Goal: Information Seeking & Learning: Check status

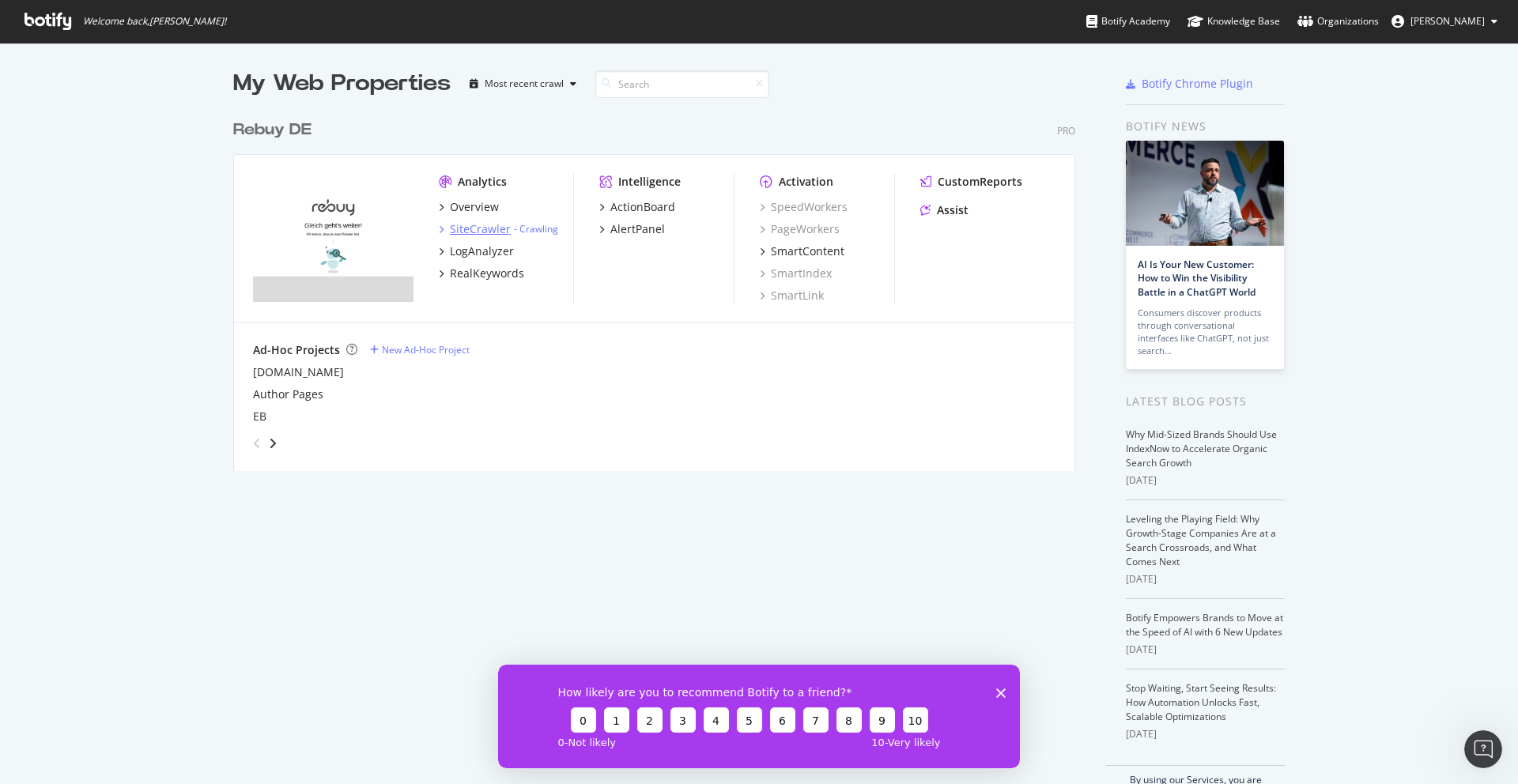
click at [438, 225] on icon "grid" at bounding box center [440, 229] width 5 height 8
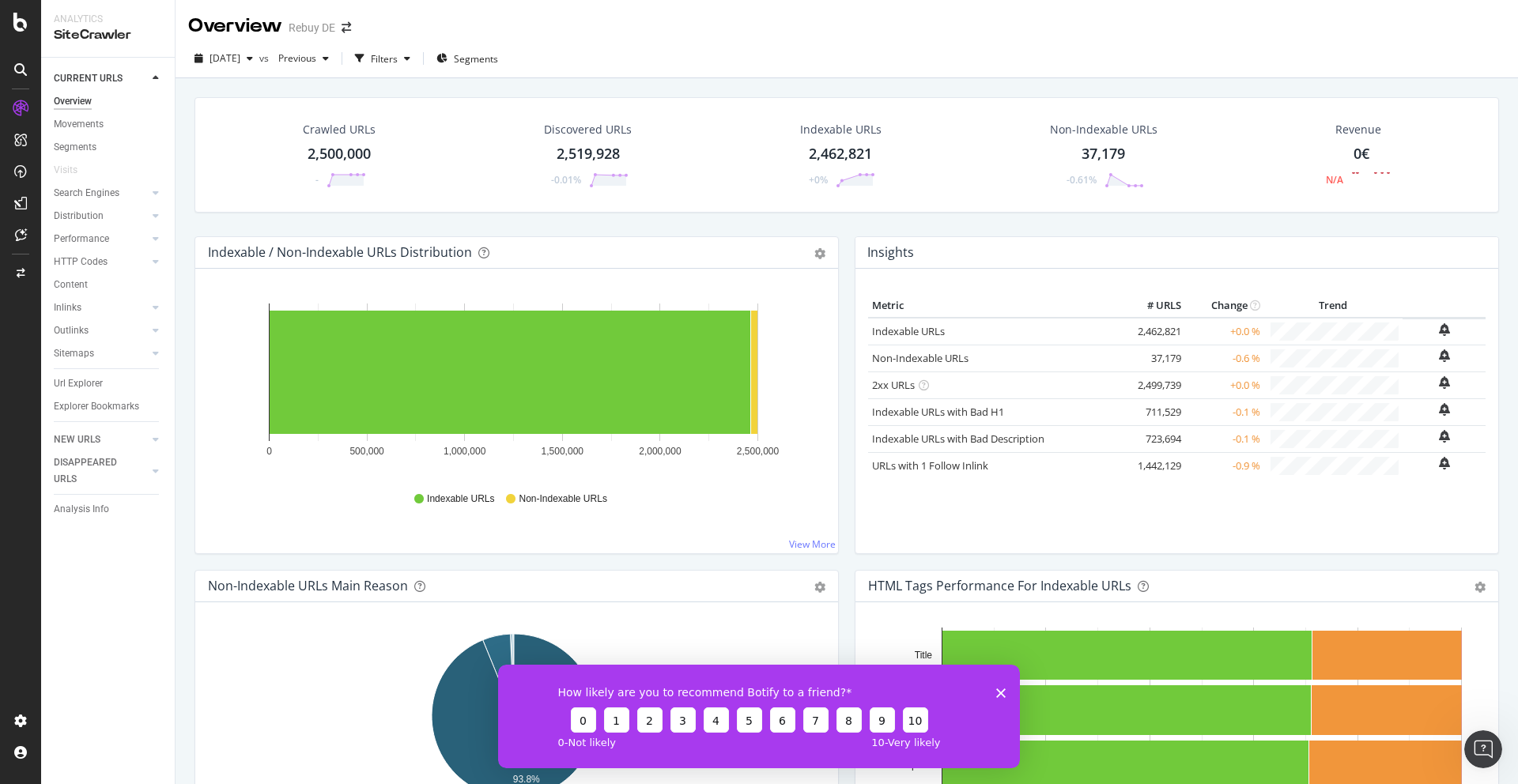
click at [13, 111] on icon at bounding box center [20, 108] width 16 height 16
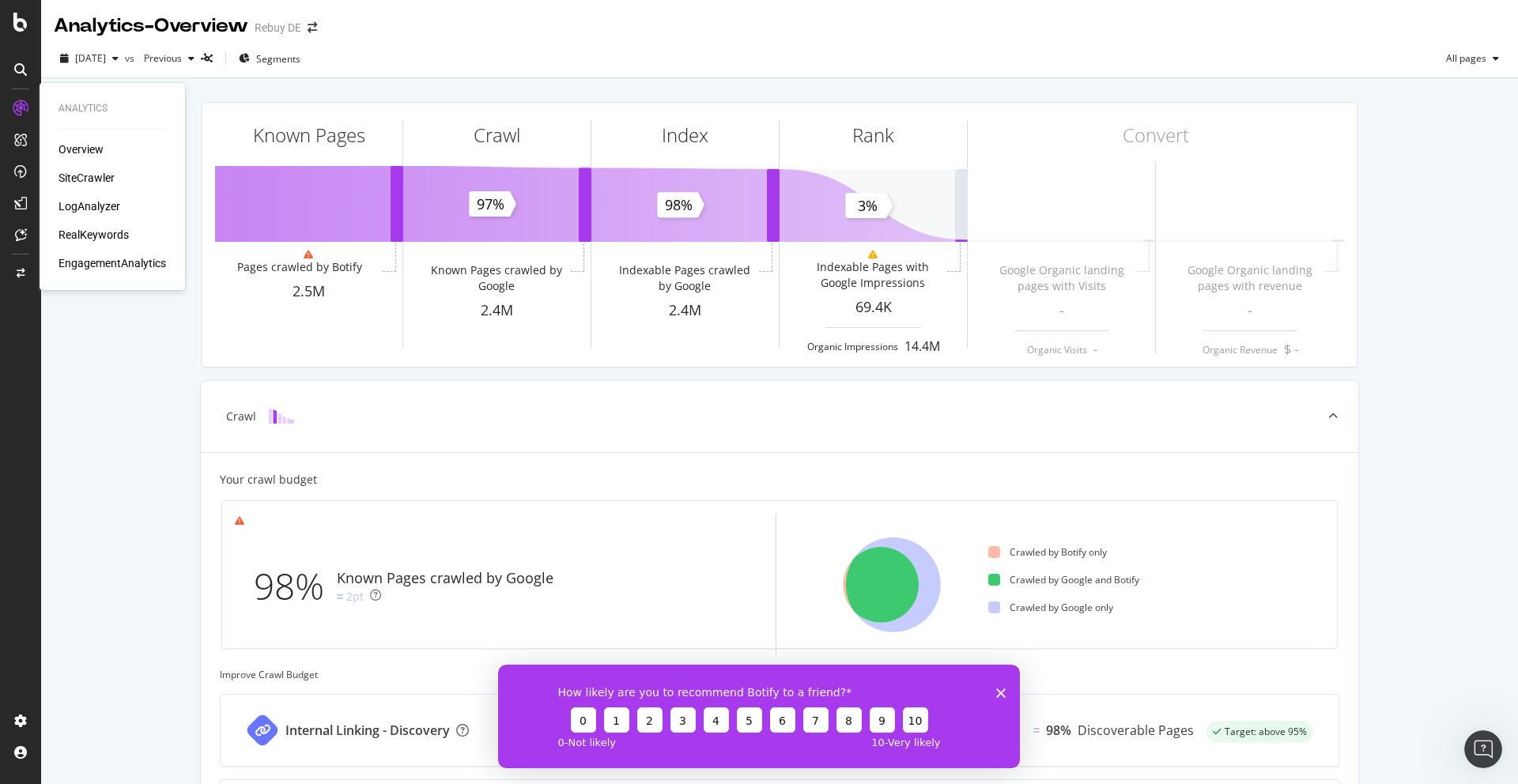
click at [82, 236] on div "RealKeywords" at bounding box center [94, 234] width 71 height 16
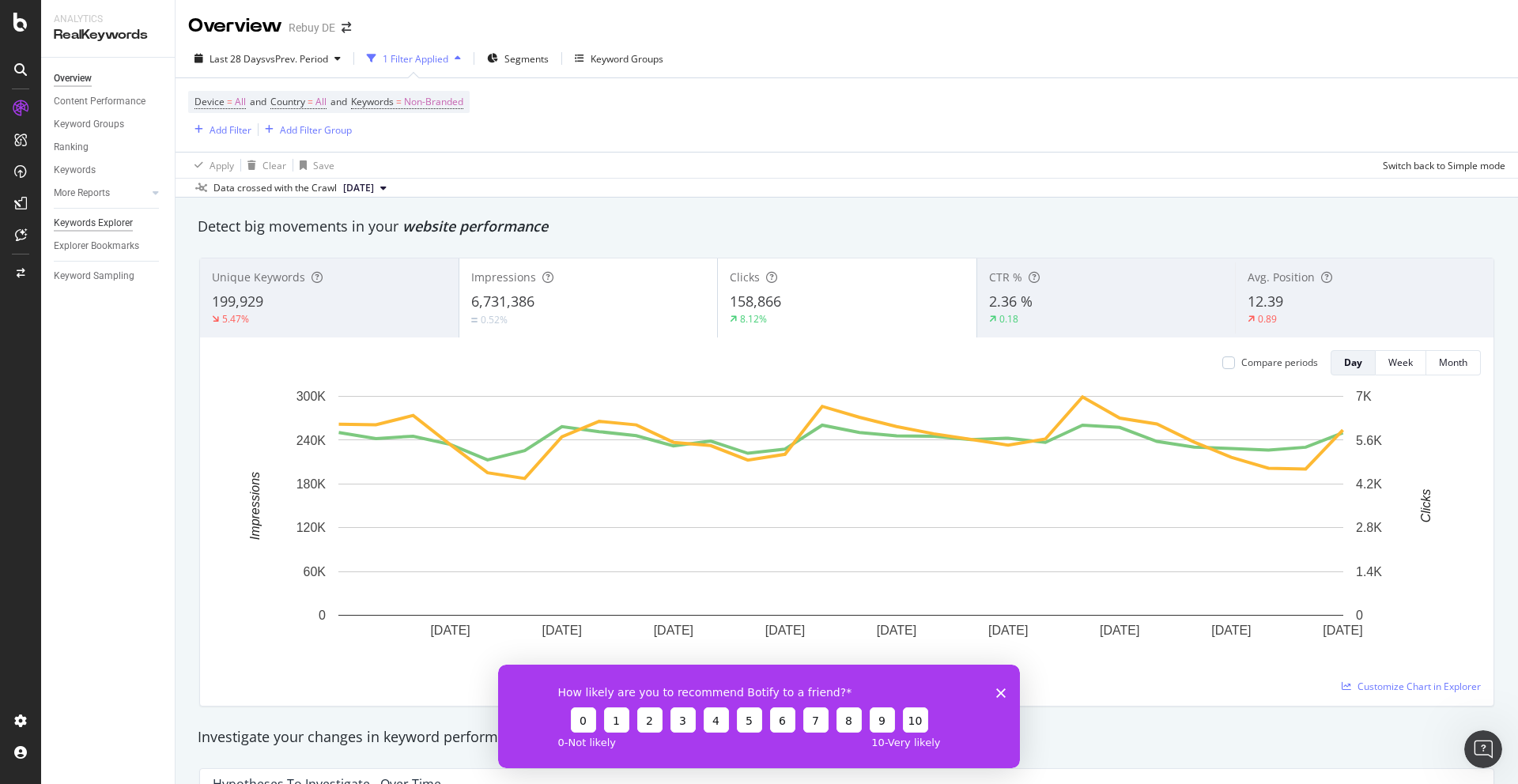
click at [100, 218] on div "Keywords Explorer" at bounding box center [93, 222] width 79 height 16
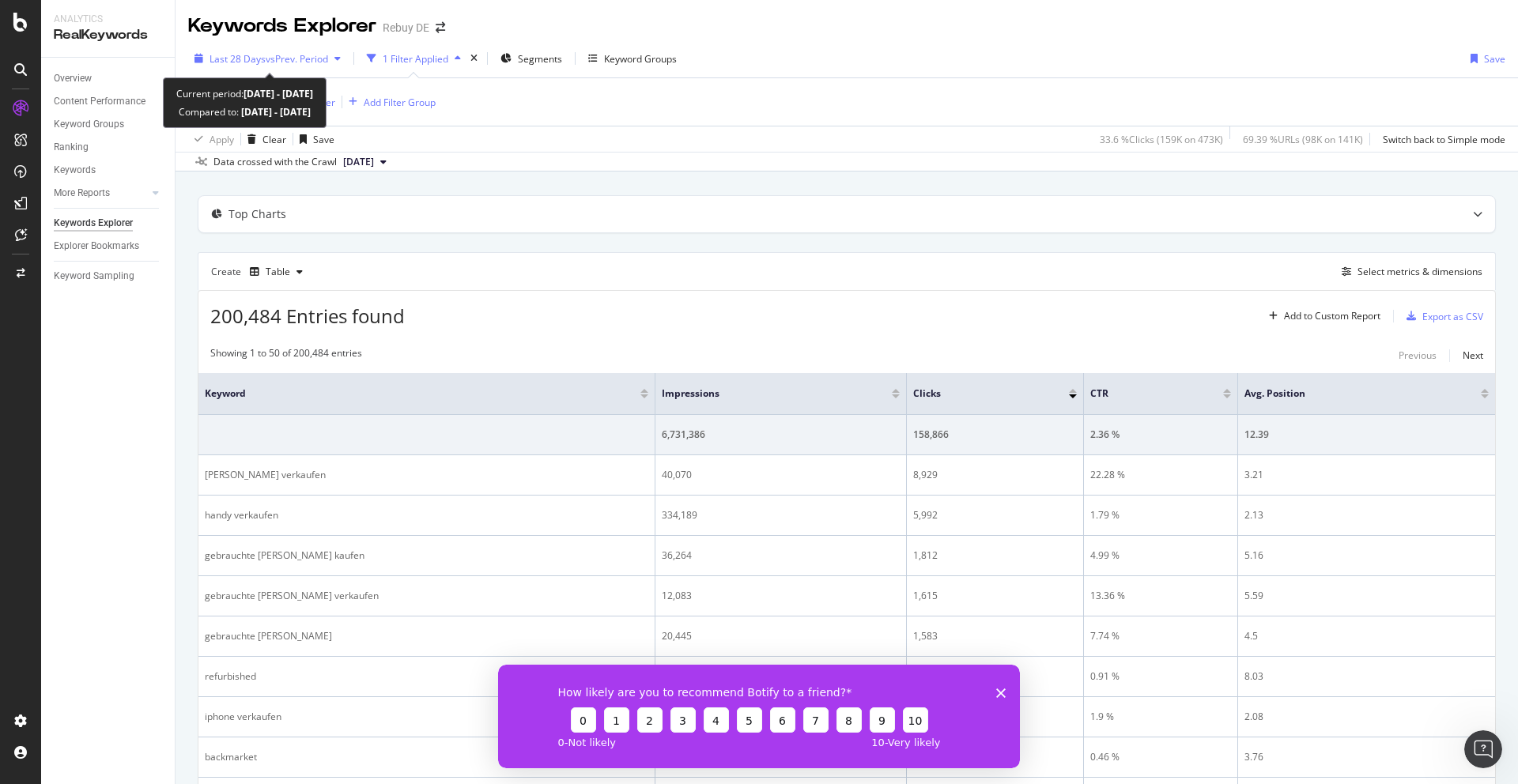
click at [282, 54] on span "vs Prev. Period" at bounding box center [296, 59] width 62 height 13
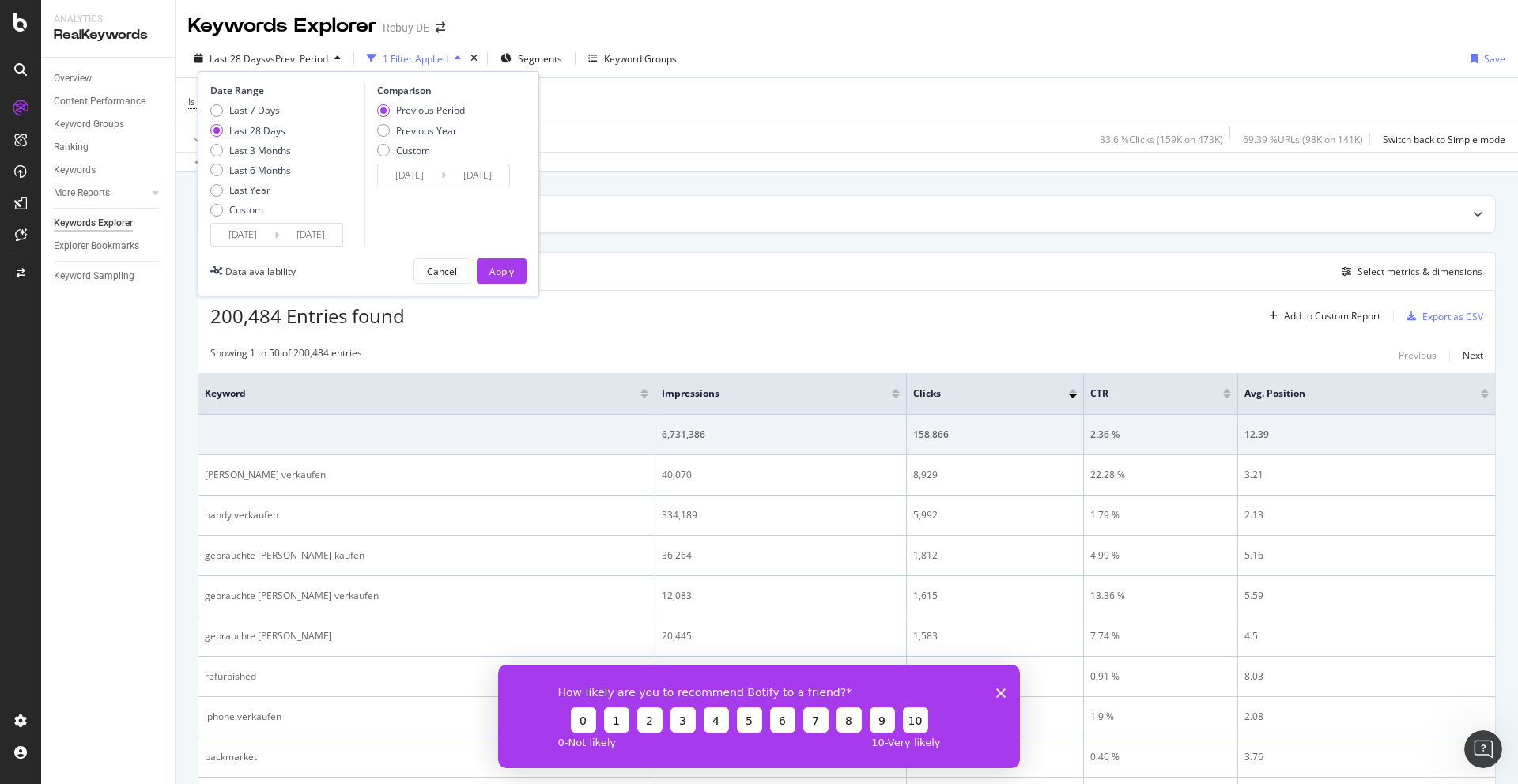
click at [419, 178] on input "[DATE]" at bounding box center [410, 175] width 63 height 22
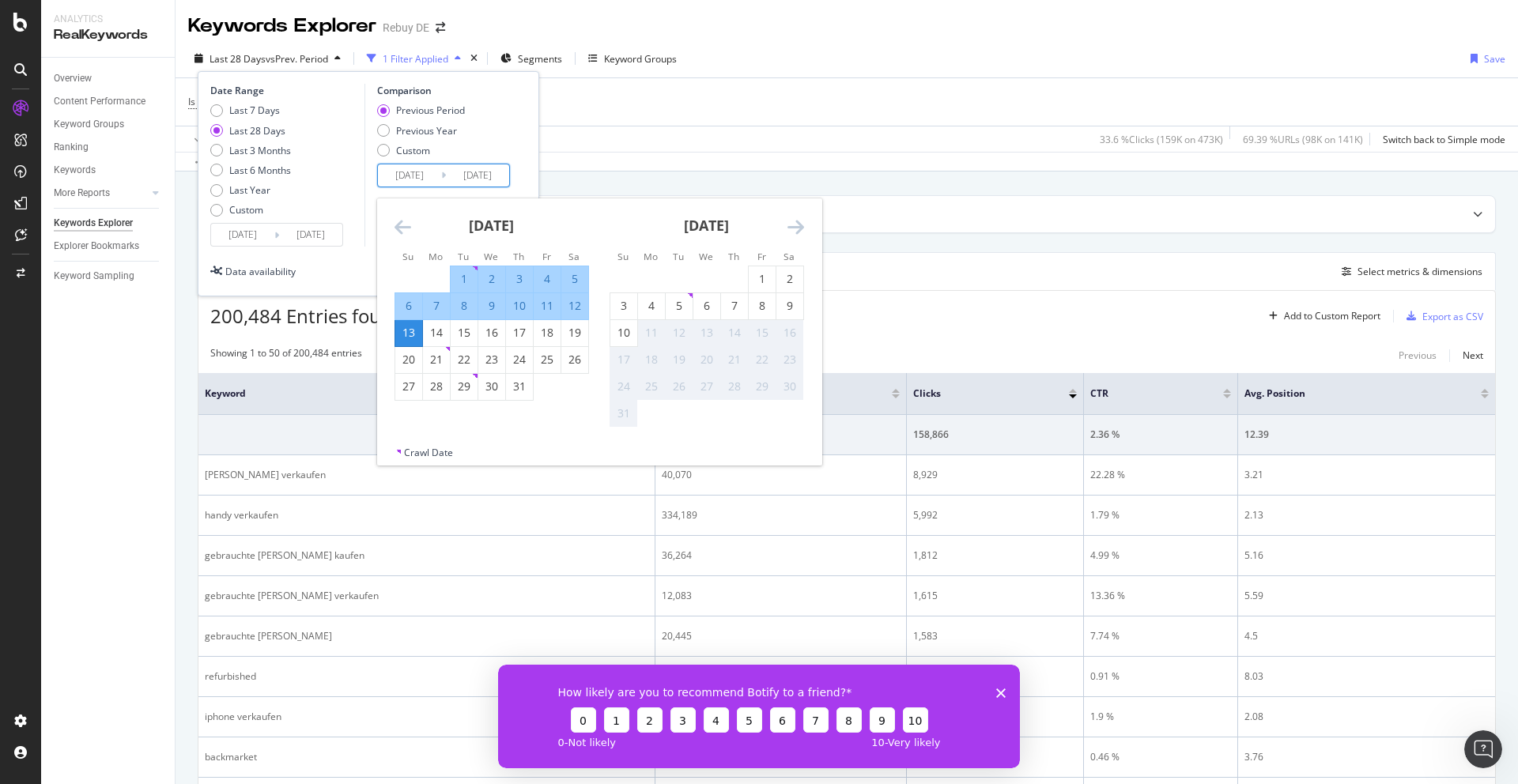
click at [588, 156] on div "Data crossed with the Crawl [DATE]" at bounding box center [846, 161] width 1342 height 19
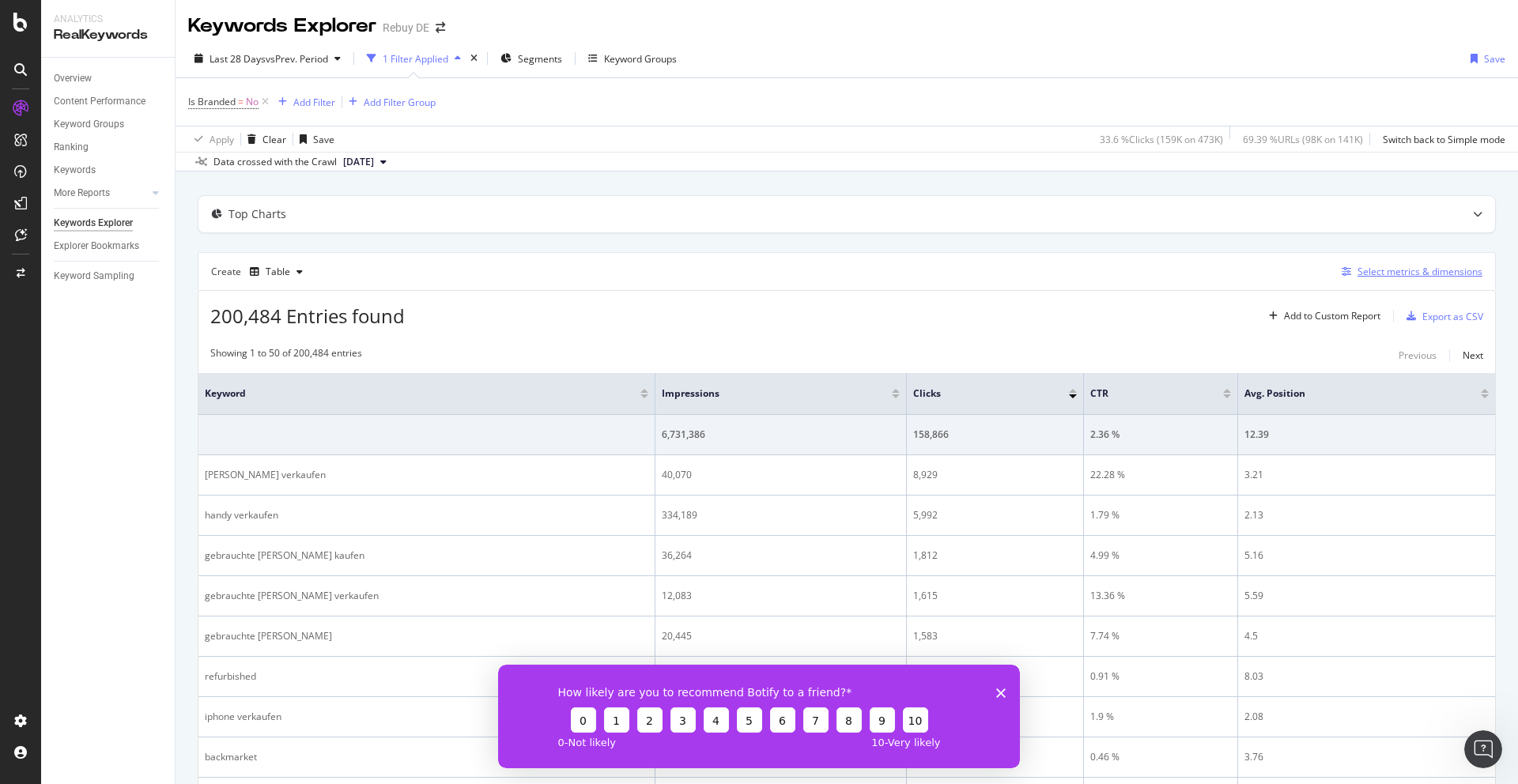
click at [1380, 272] on div "Select metrics & dimensions" at bounding box center [1420, 271] width 125 height 13
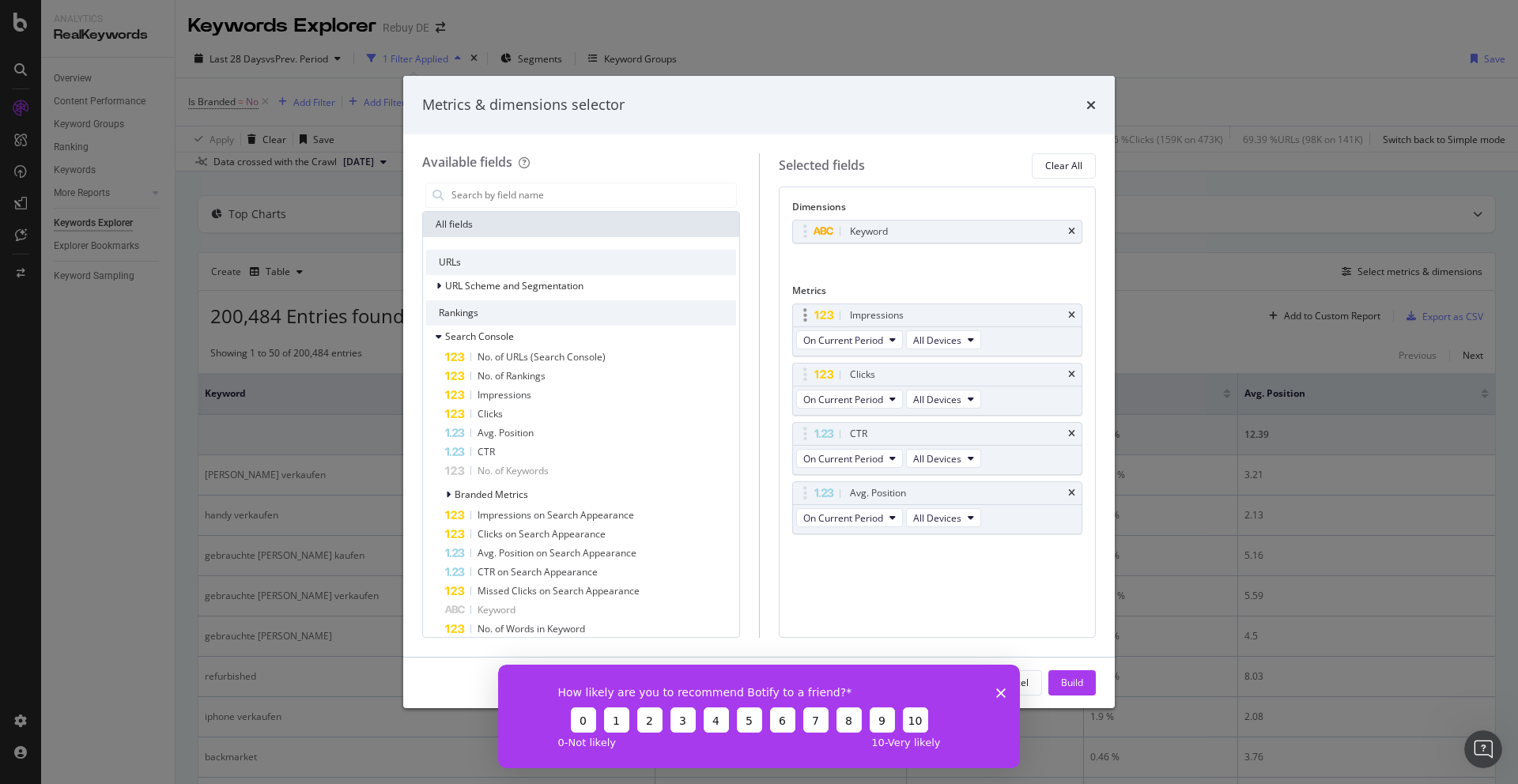
click at [891, 313] on div "Impressions" at bounding box center [877, 315] width 53 height 16
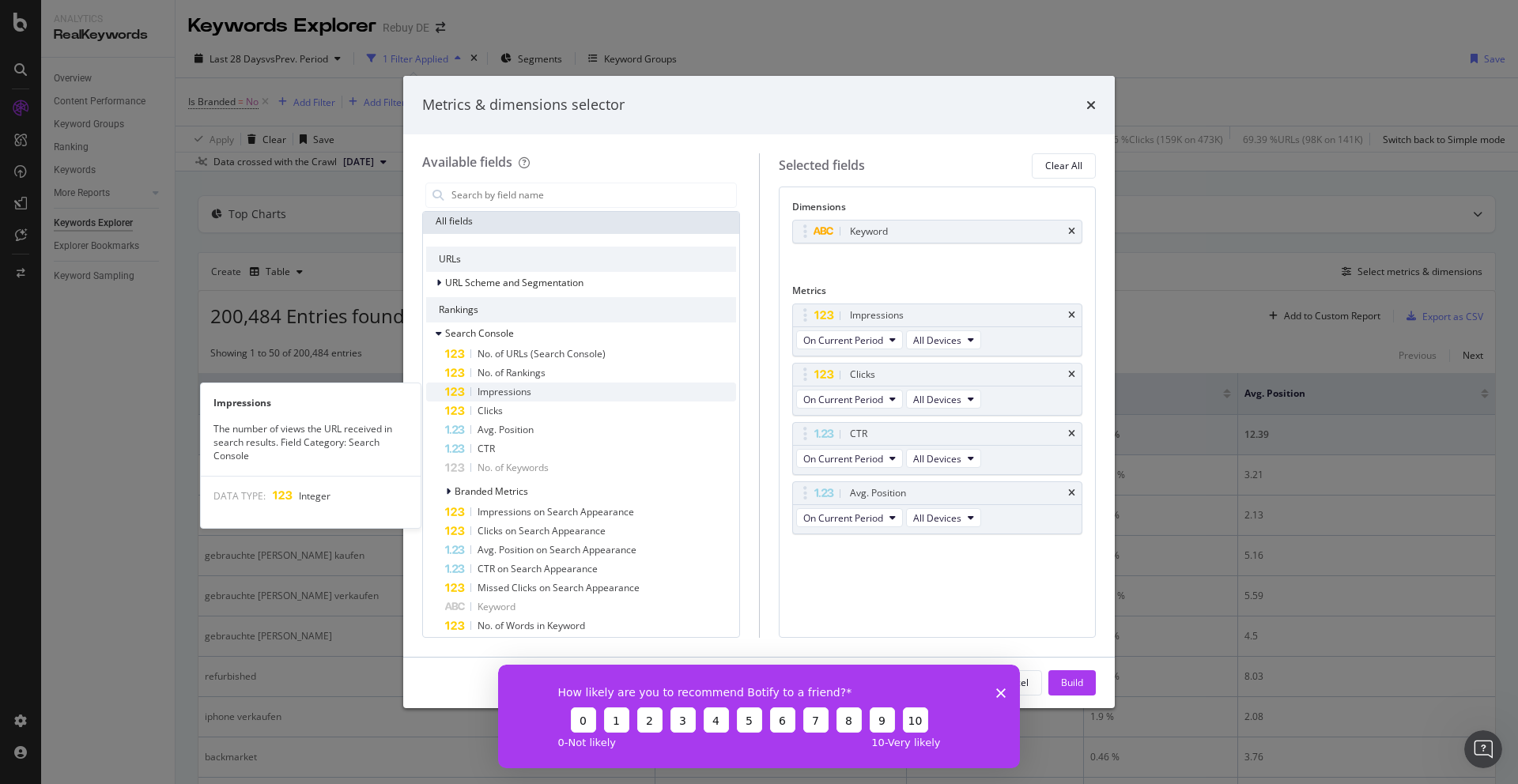
click at [514, 392] on span "Impressions" at bounding box center [504, 392] width 53 height 13
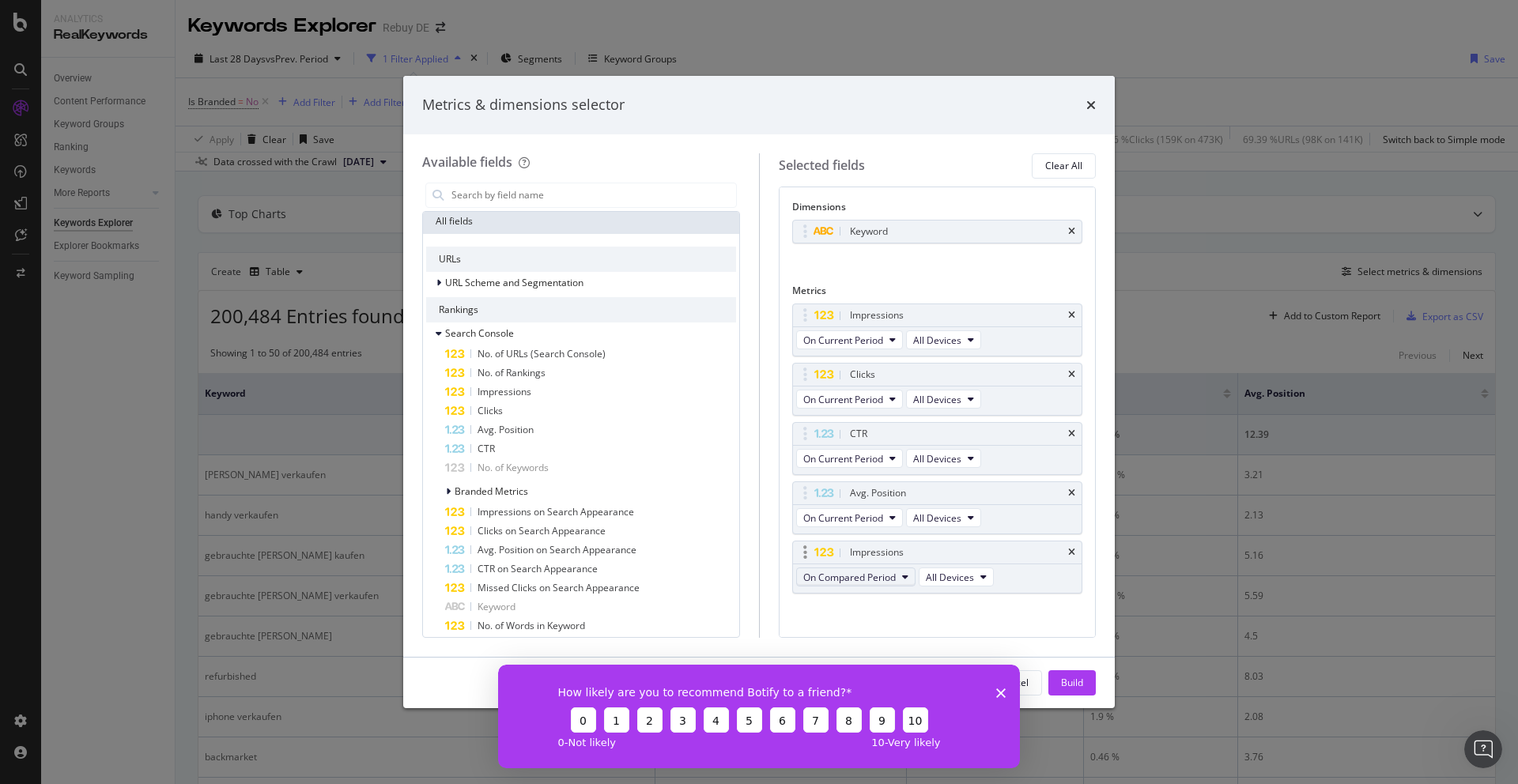
click at [863, 580] on span "On Compared Period" at bounding box center [849, 577] width 93 height 13
click at [1003, 695] on polygon "Close survey" at bounding box center [1001, 692] width 10 height 10
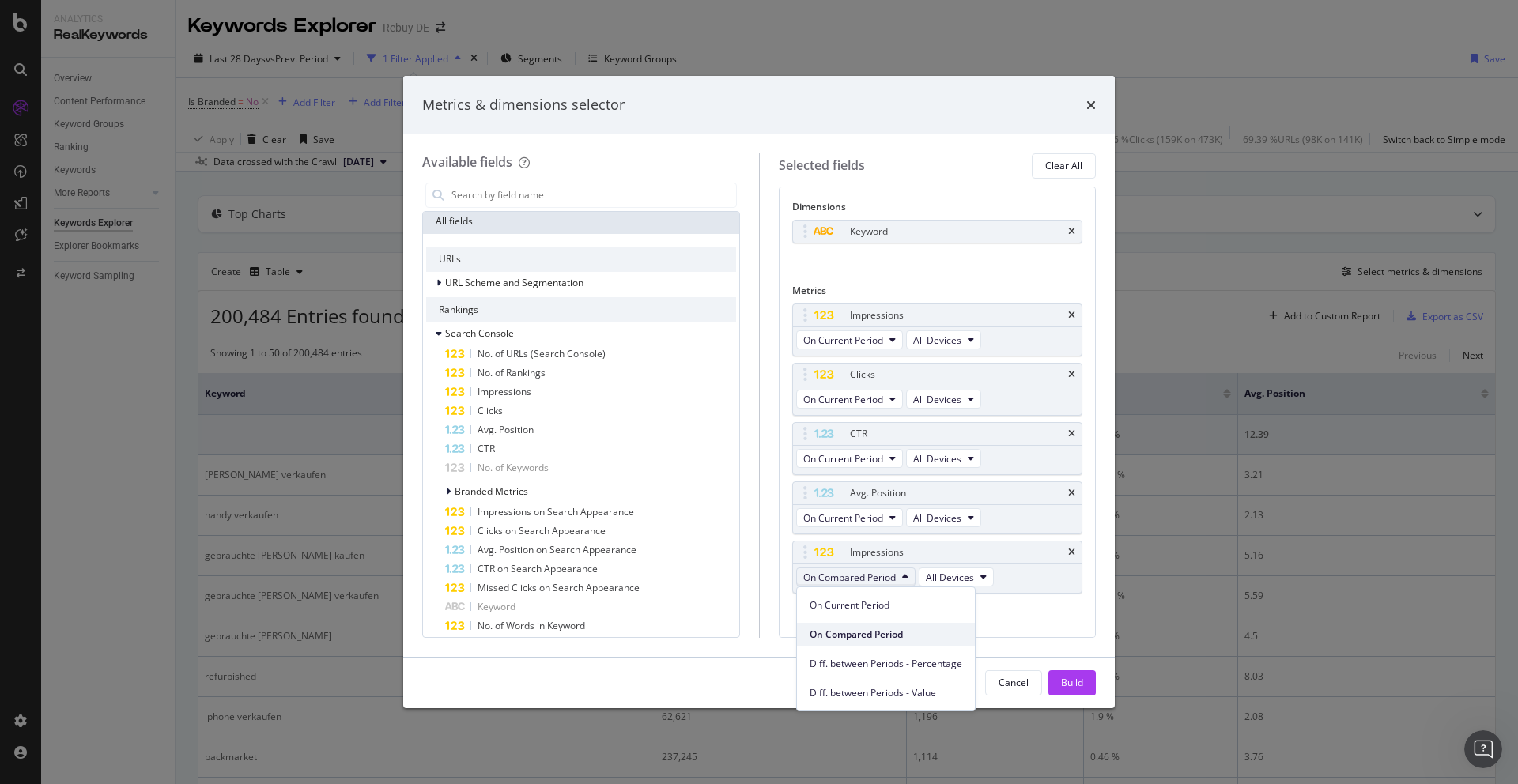
click at [878, 639] on span "On Compared Period" at bounding box center [886, 634] width 153 height 14
click at [1023, 686] on div "Cancel" at bounding box center [1013, 683] width 30 height 13
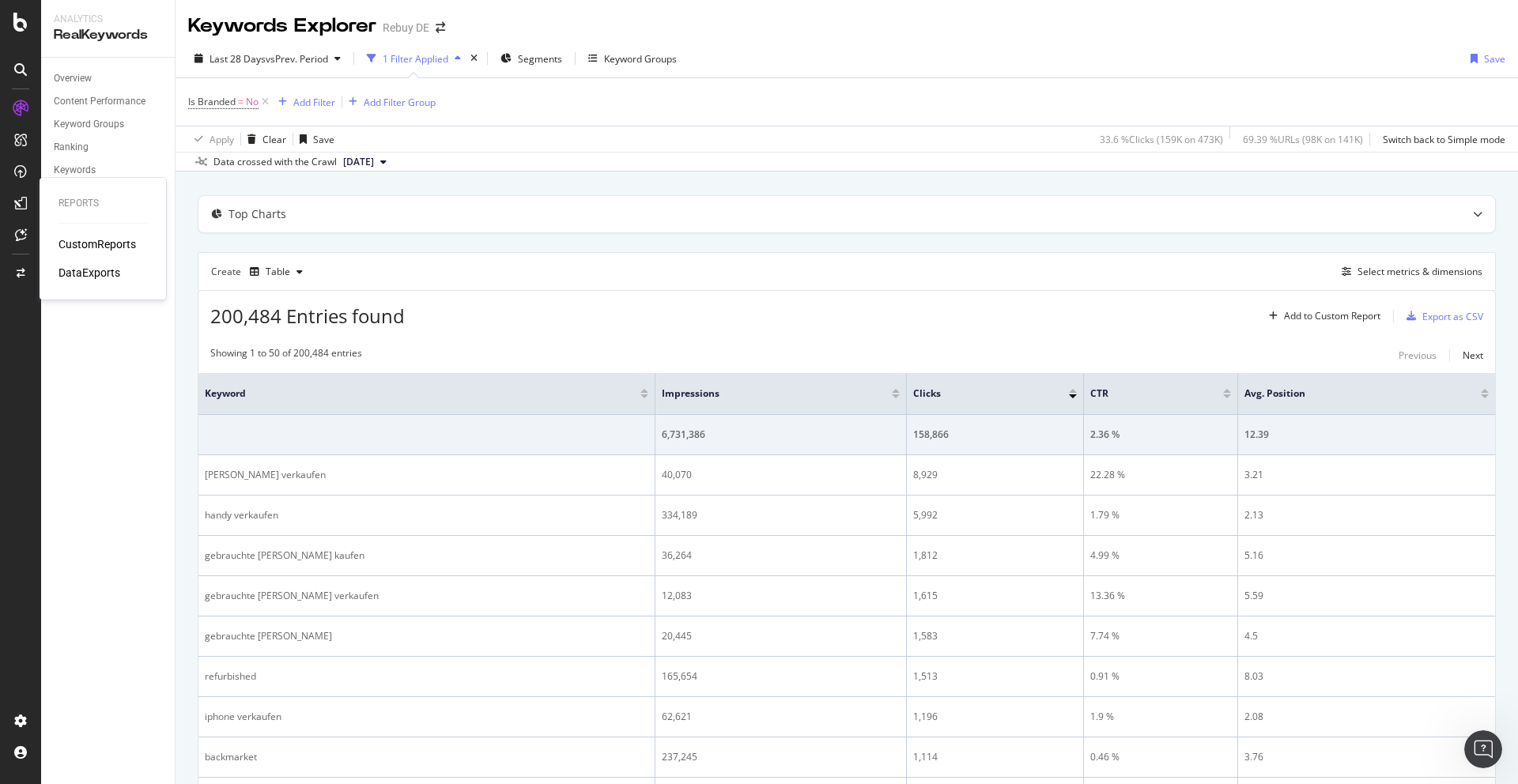
click at [16, 195] on div at bounding box center [20, 202] width 25 height 25
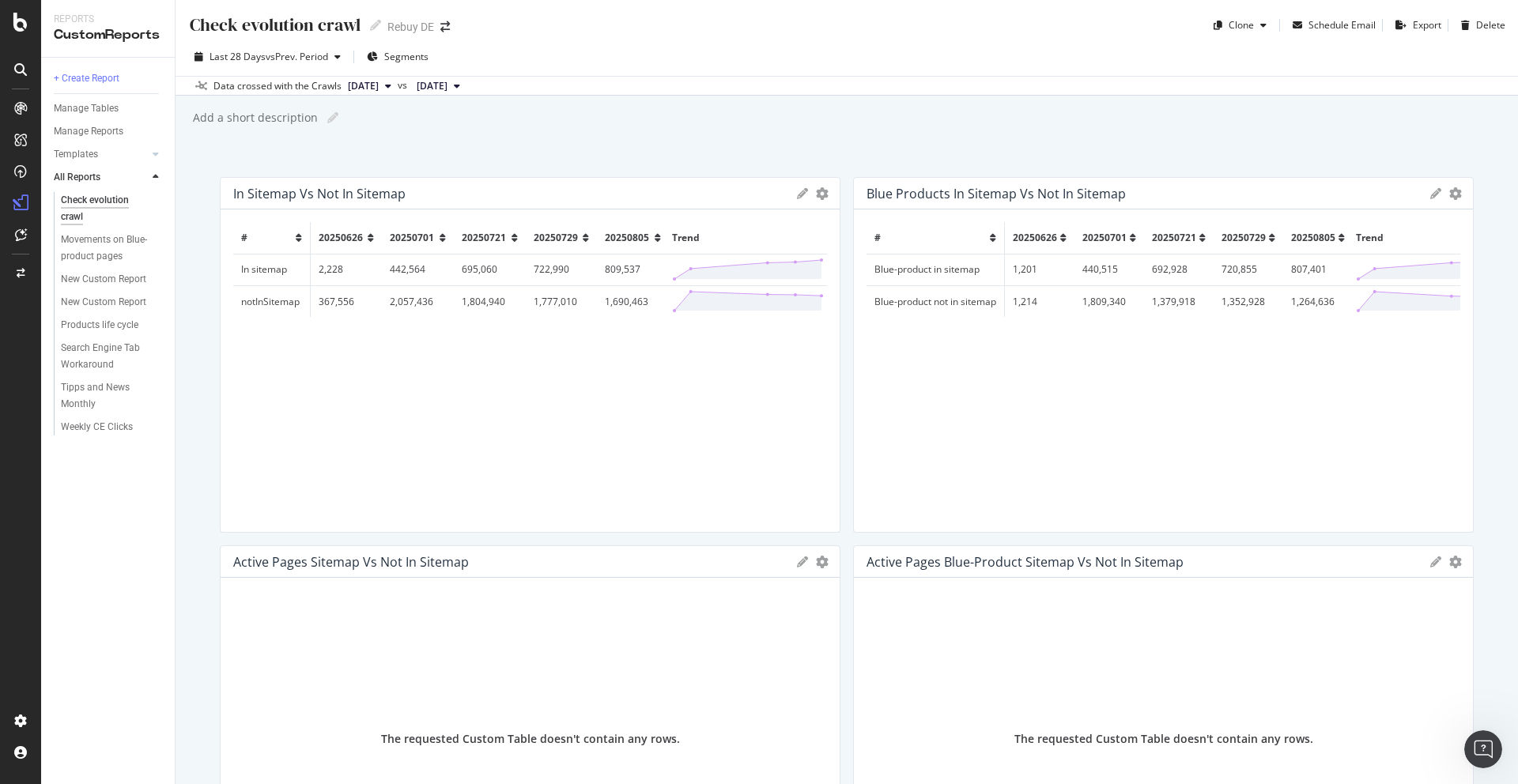
click at [1487, 740] on div "Open Intercom Messenger" at bounding box center [1483, 749] width 53 height 53
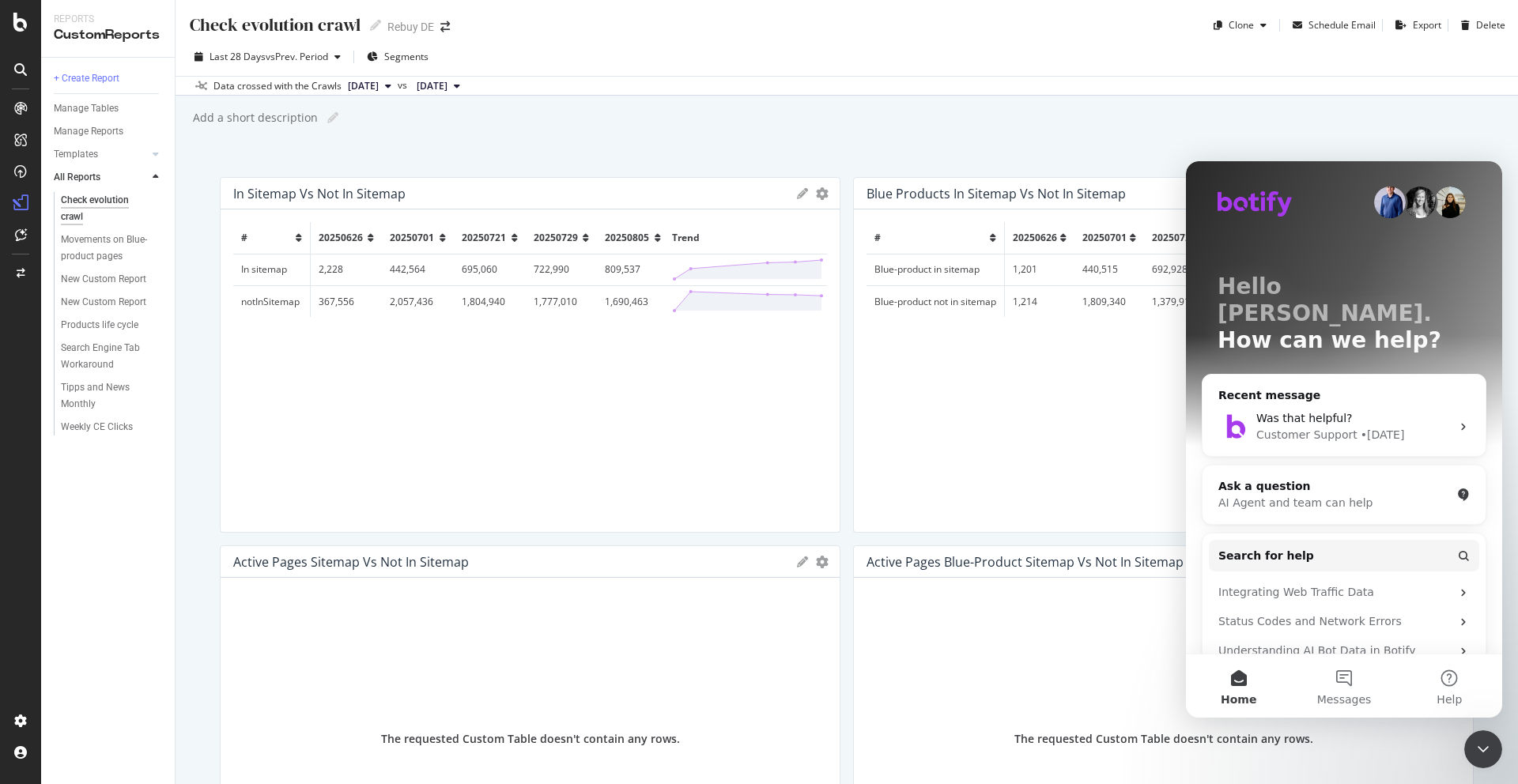
click at [1022, 469] on div "# 20250626 20250701 20250721 20250729 20250805 Trend Blue-product in sitemap 1,…" at bounding box center [1163, 371] width 593 height 297
click at [1491, 749] on icon "Close Intercom Messenger" at bounding box center [1483, 750] width 19 height 19
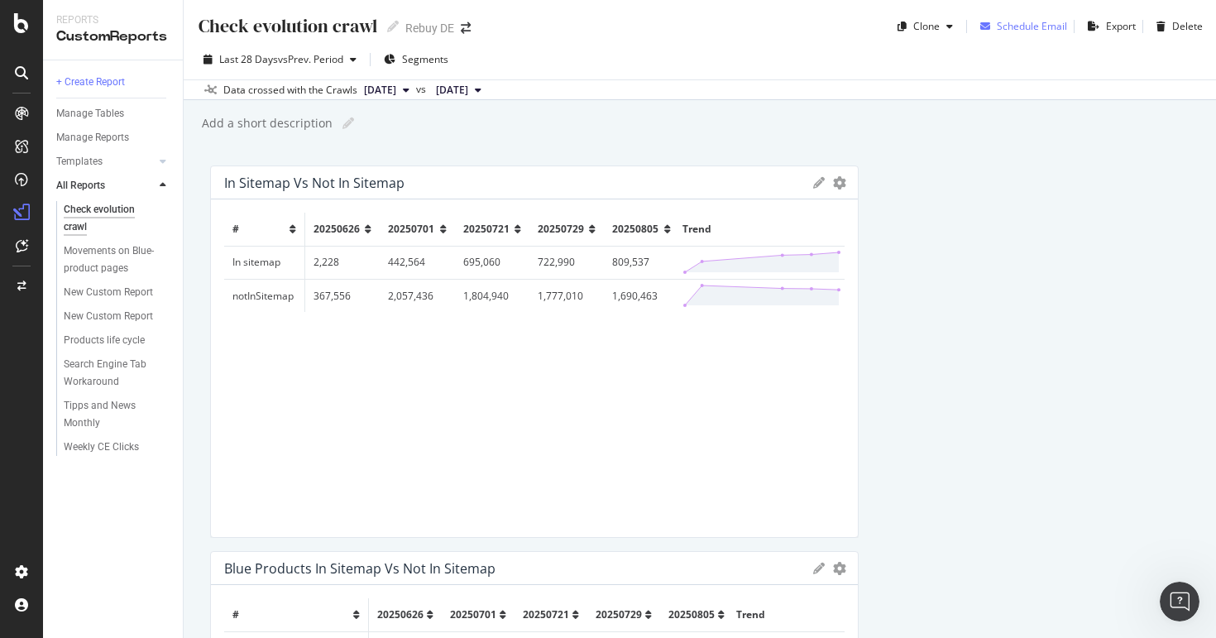
click at [1007, 22] on div "Schedule Email" at bounding box center [1032, 26] width 70 height 14
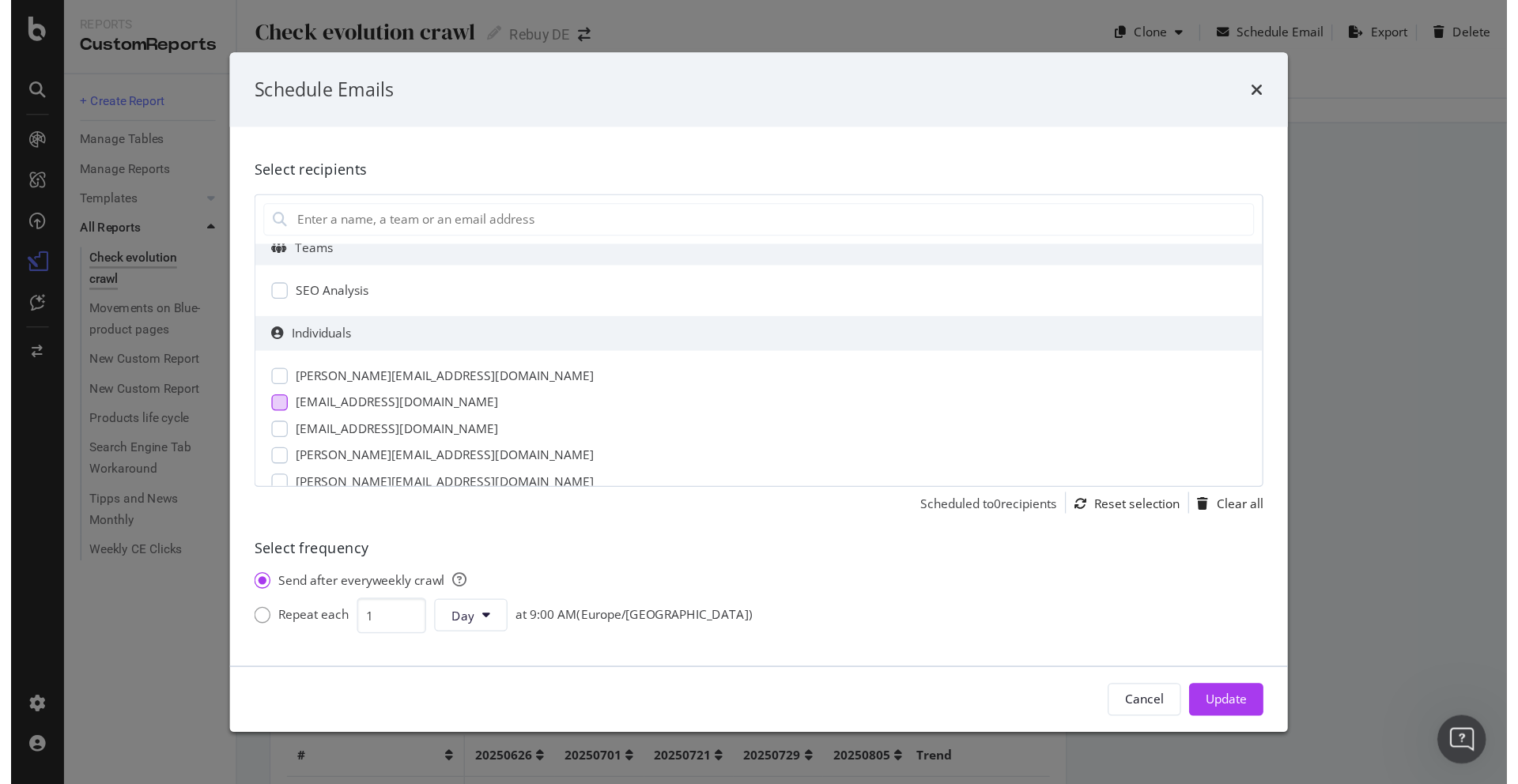
scroll to position [13, 0]
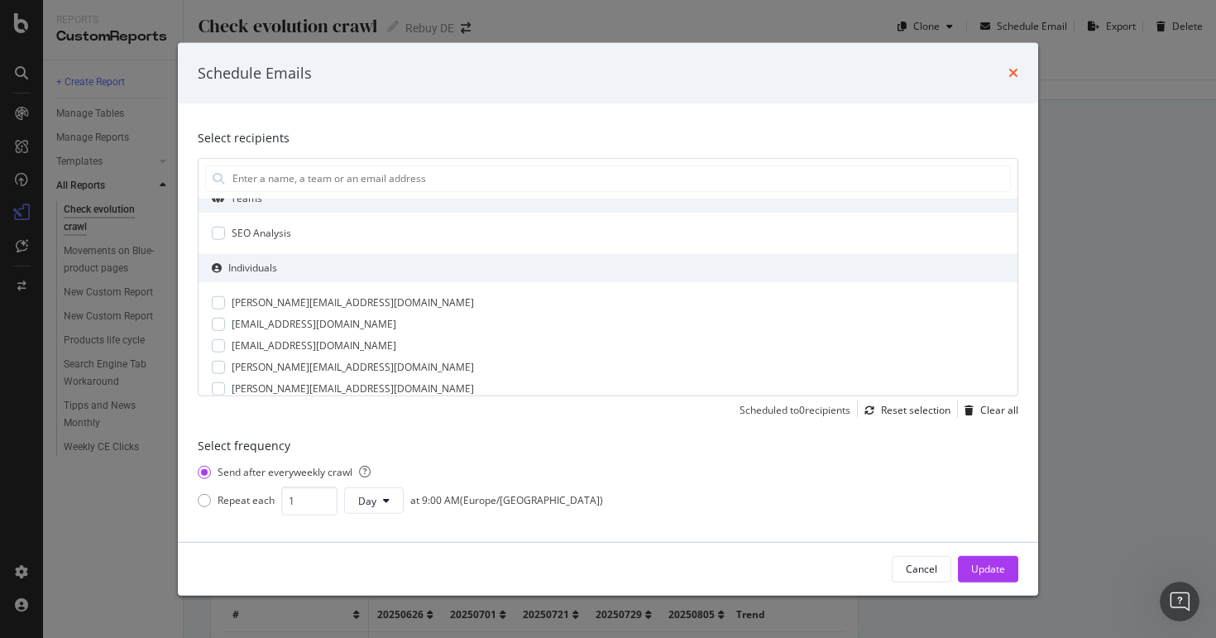
click at [1010, 68] on icon "times" at bounding box center [1014, 72] width 10 height 13
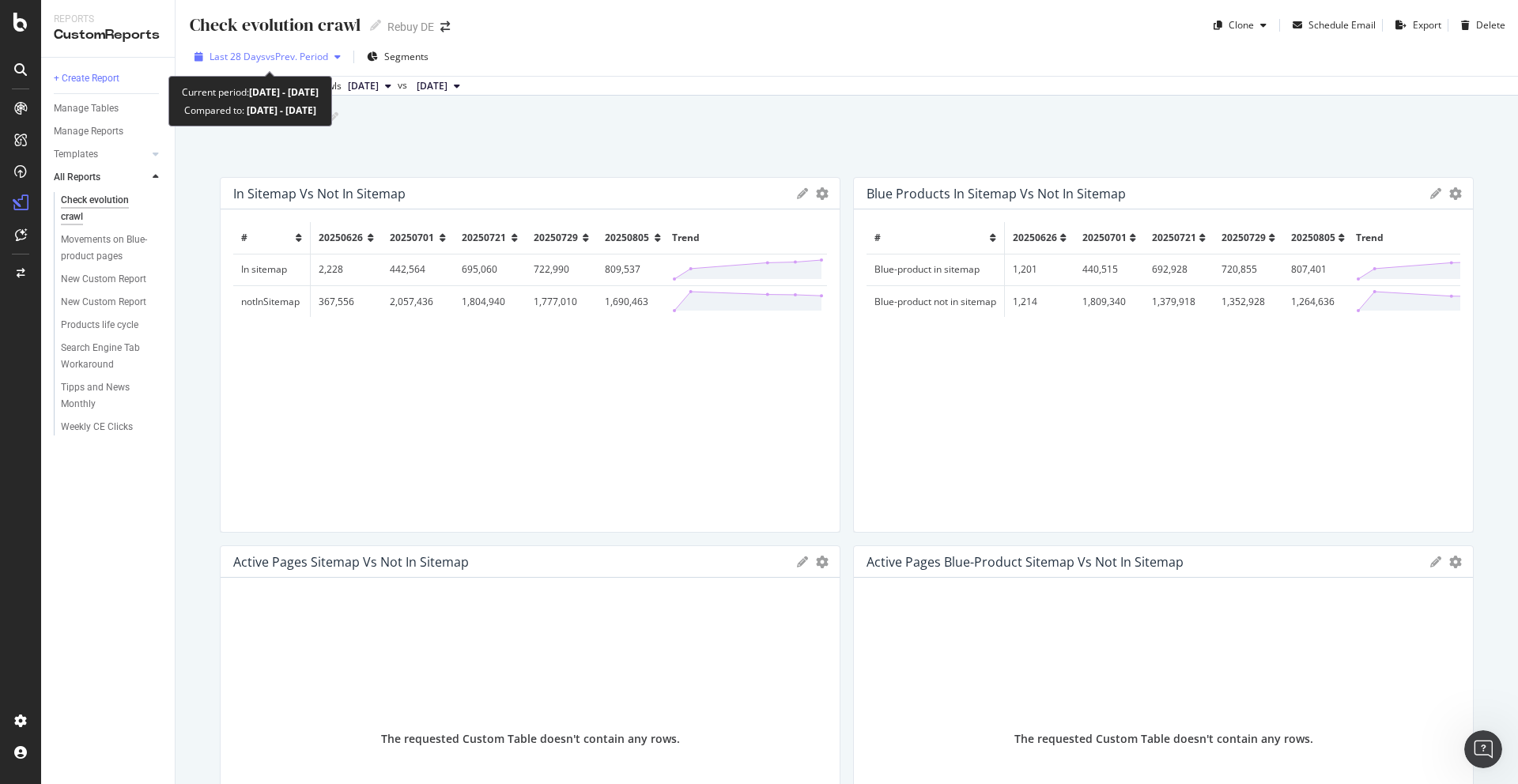
click at [326, 59] on span "vs Prev. Period" at bounding box center [296, 56] width 62 height 13
click at [169, 180] on div "All Reports" at bounding box center [114, 178] width 121 height 23
